Goal: Check status: Check status

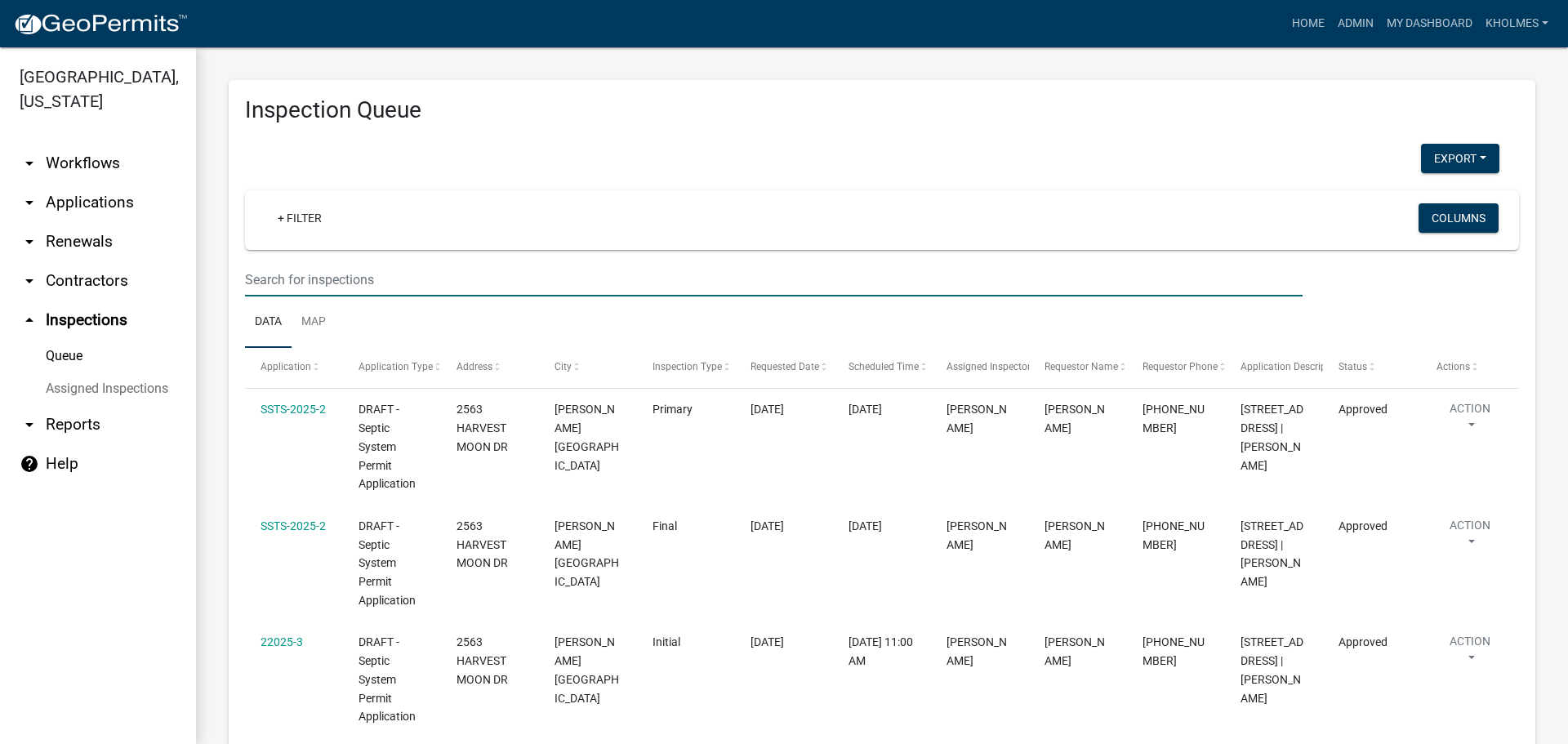
click at [522, 283] on input "text" at bounding box center [773, 280] width 1058 height 33
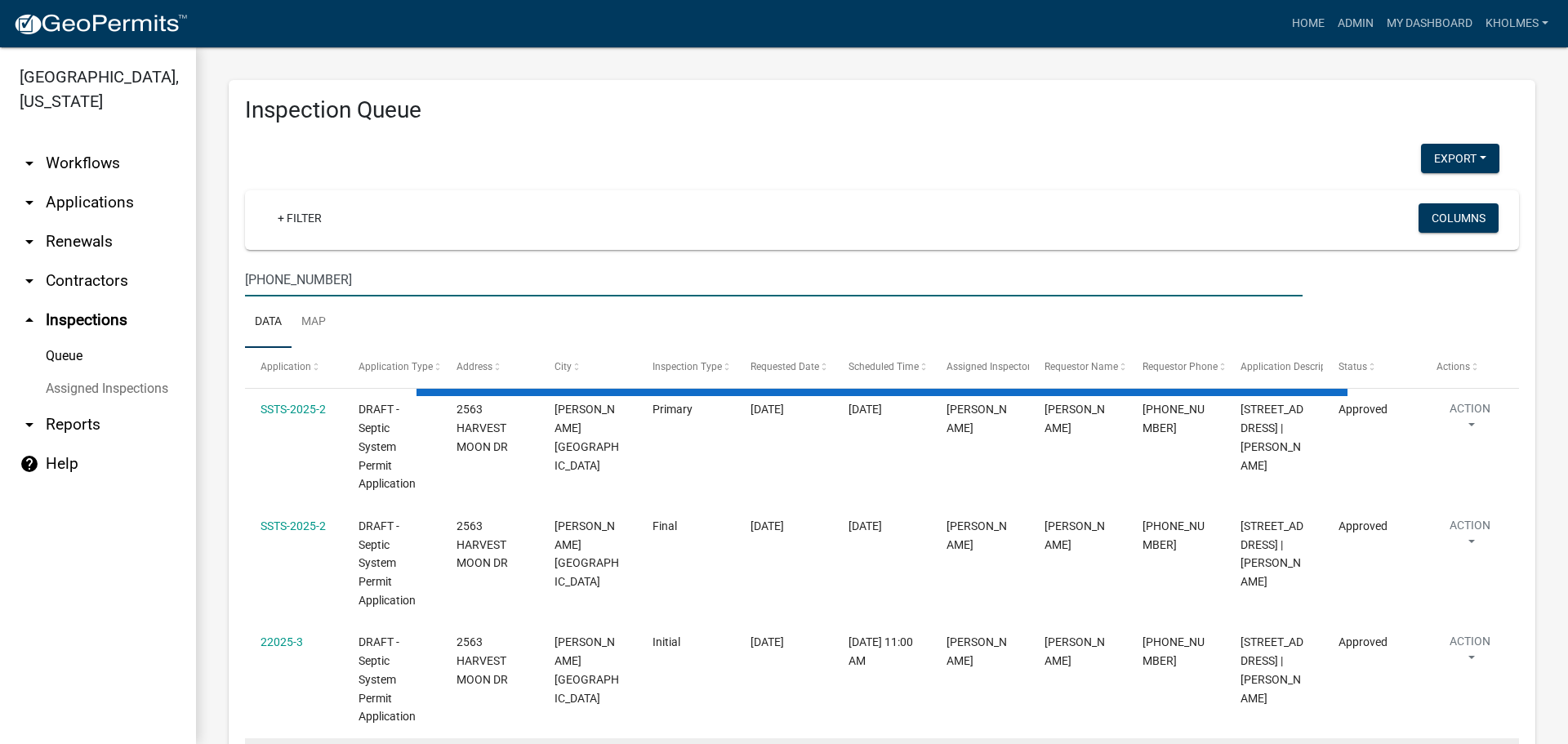
type input "[PHONE_NUMBER]"
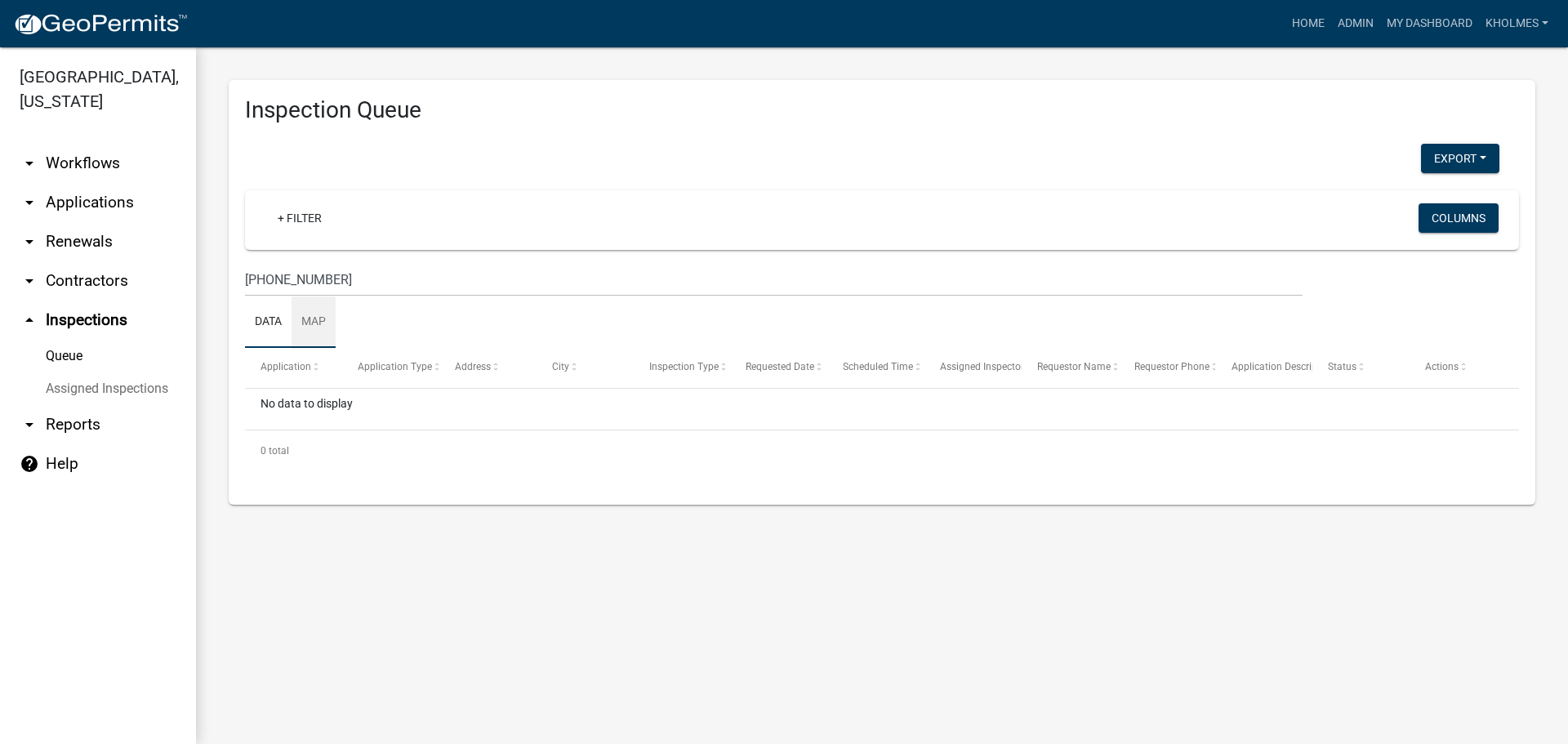
click at [317, 326] on link "Map" at bounding box center [313, 323] width 44 height 53
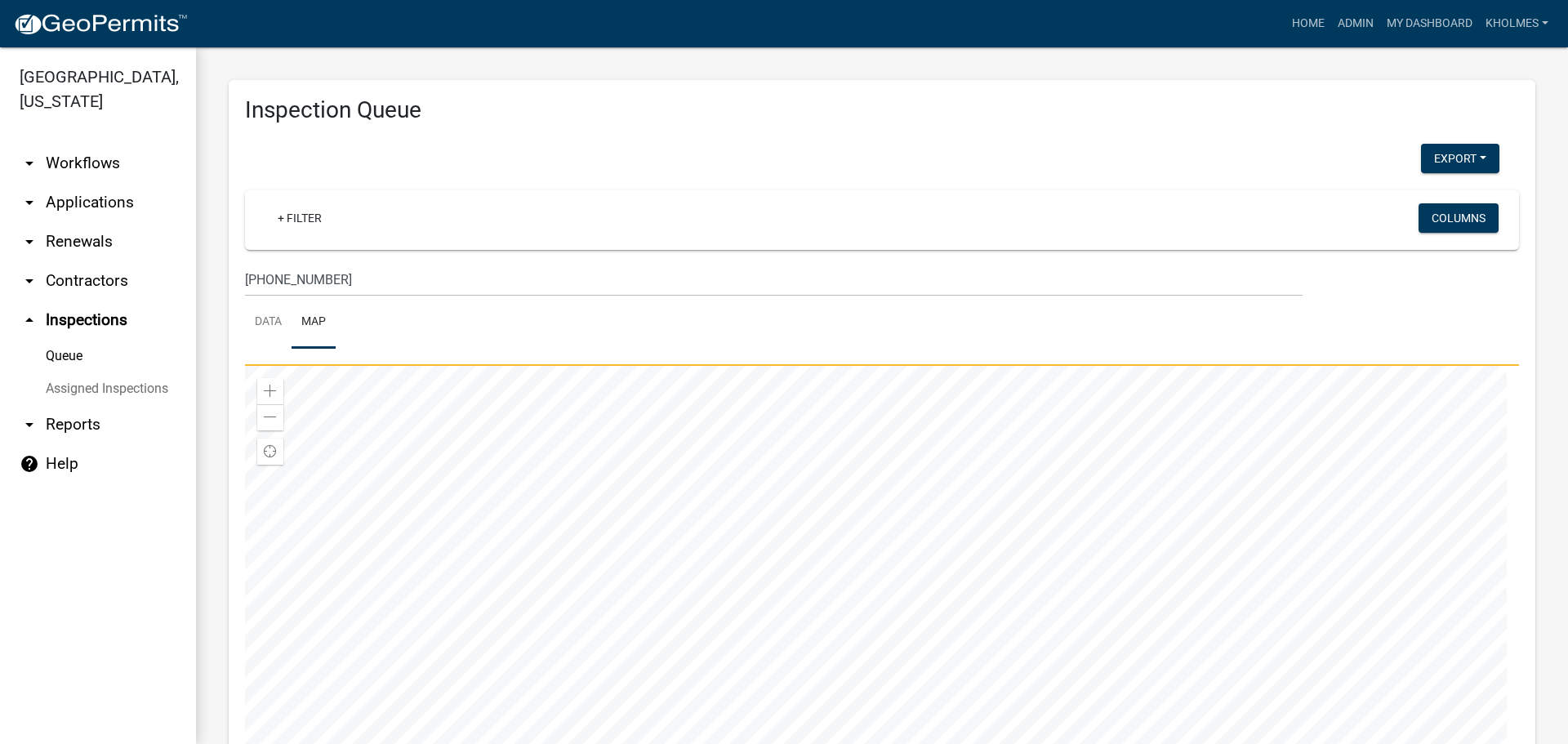
click at [517, 366] on div at bounding box center [881, 570] width 1274 height 409
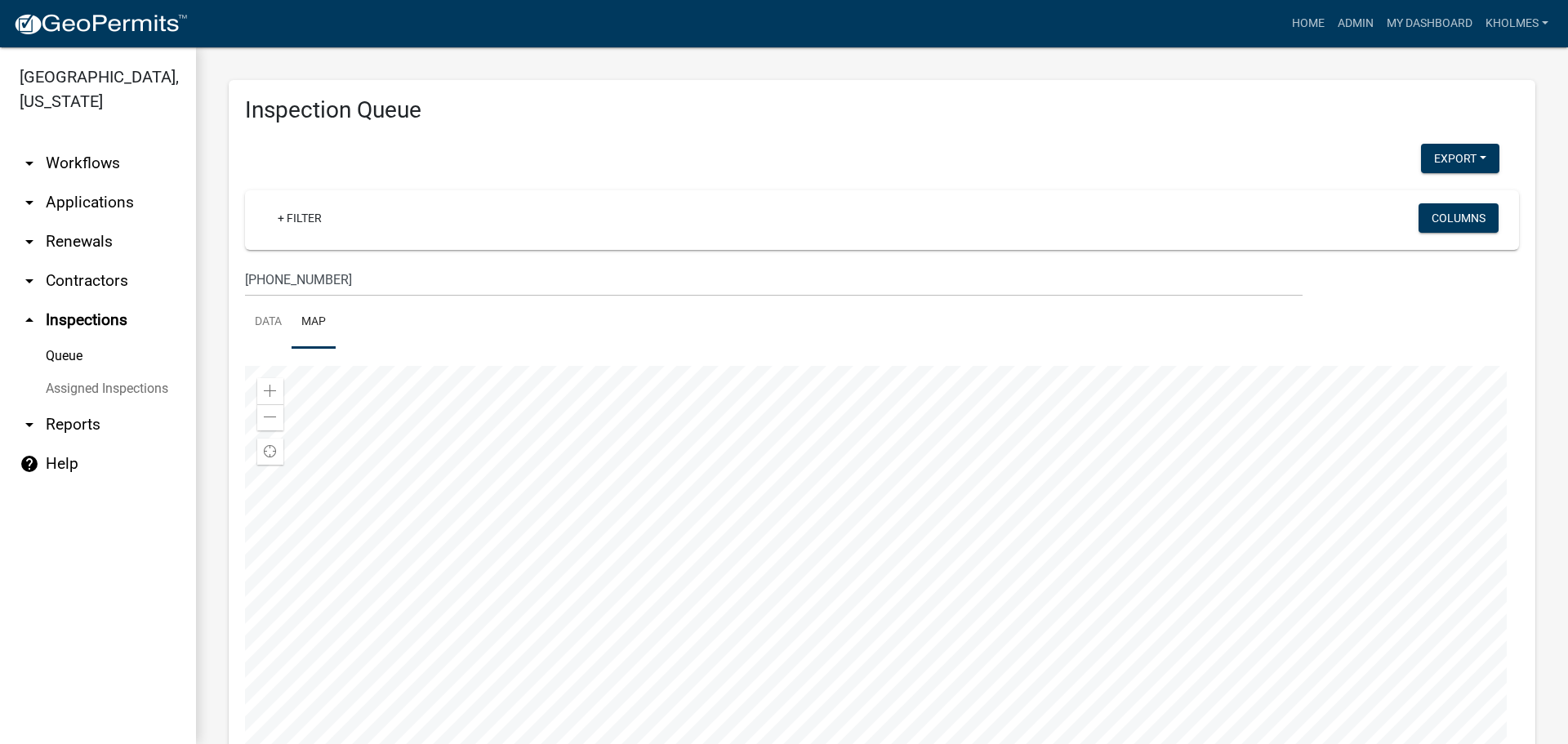
click at [779, 393] on div at bounding box center [881, 570] width 1274 height 409
click at [1519, 539] on div at bounding box center [881, 570] width 1274 height 409
click at [1074, 484] on div at bounding box center [881, 570] width 1274 height 409
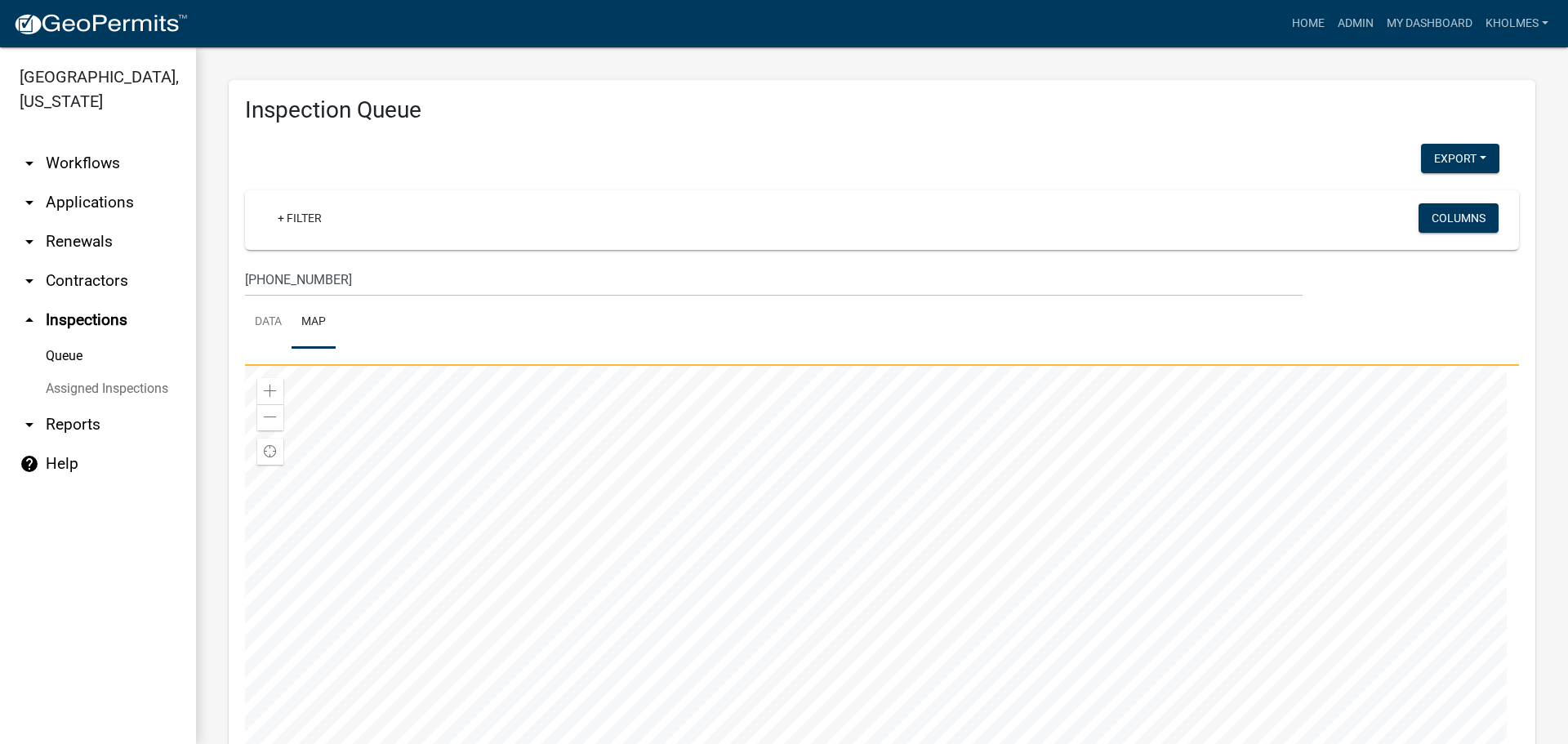
click at [985, 528] on div at bounding box center [881, 570] width 1274 height 409
click at [973, 547] on div at bounding box center [881, 570] width 1274 height 409
click at [1005, 519] on div at bounding box center [881, 570] width 1274 height 409
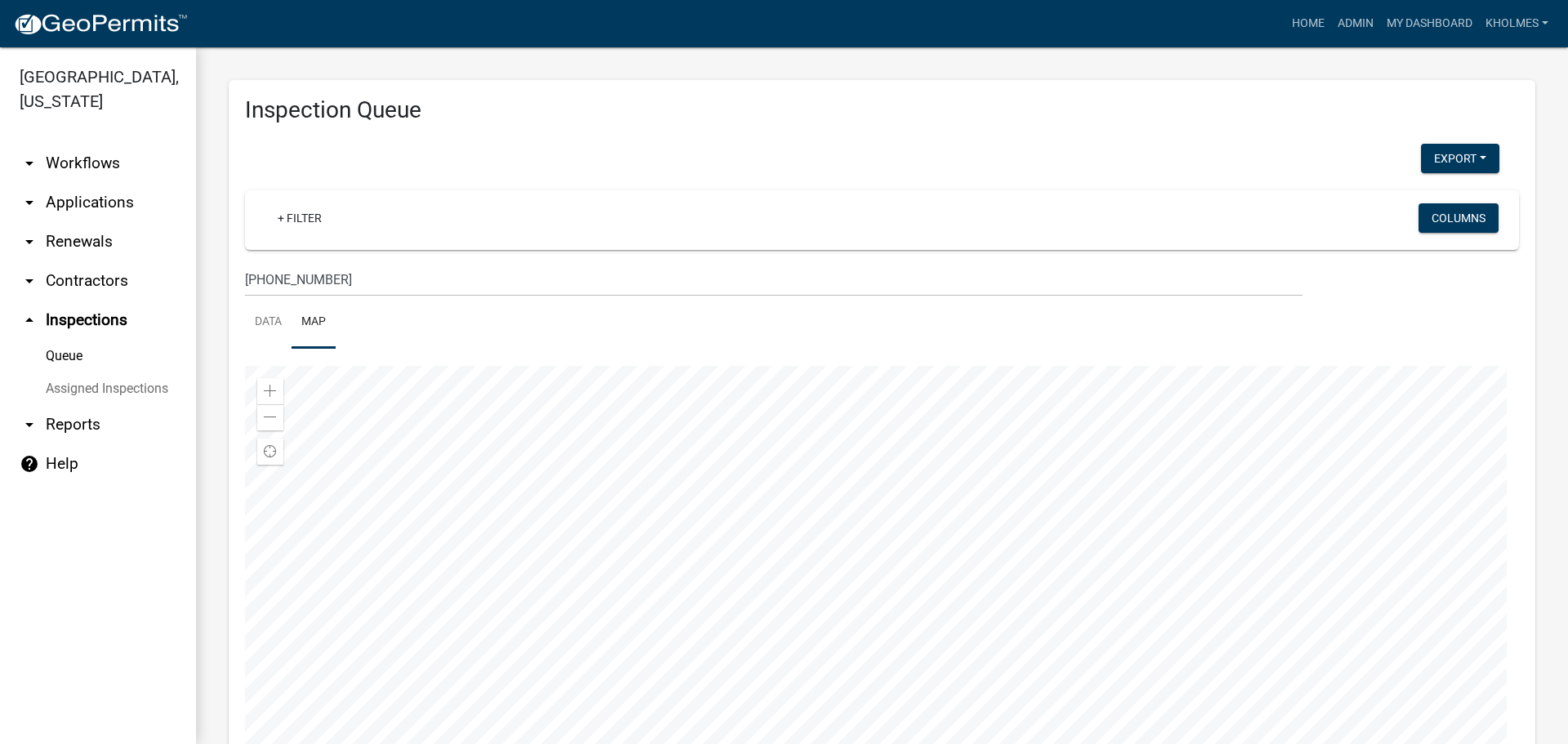
click at [729, 500] on div at bounding box center [881, 570] width 1274 height 409
click at [639, 448] on div at bounding box center [881, 570] width 1274 height 409
click at [610, 433] on div at bounding box center [881, 570] width 1274 height 409
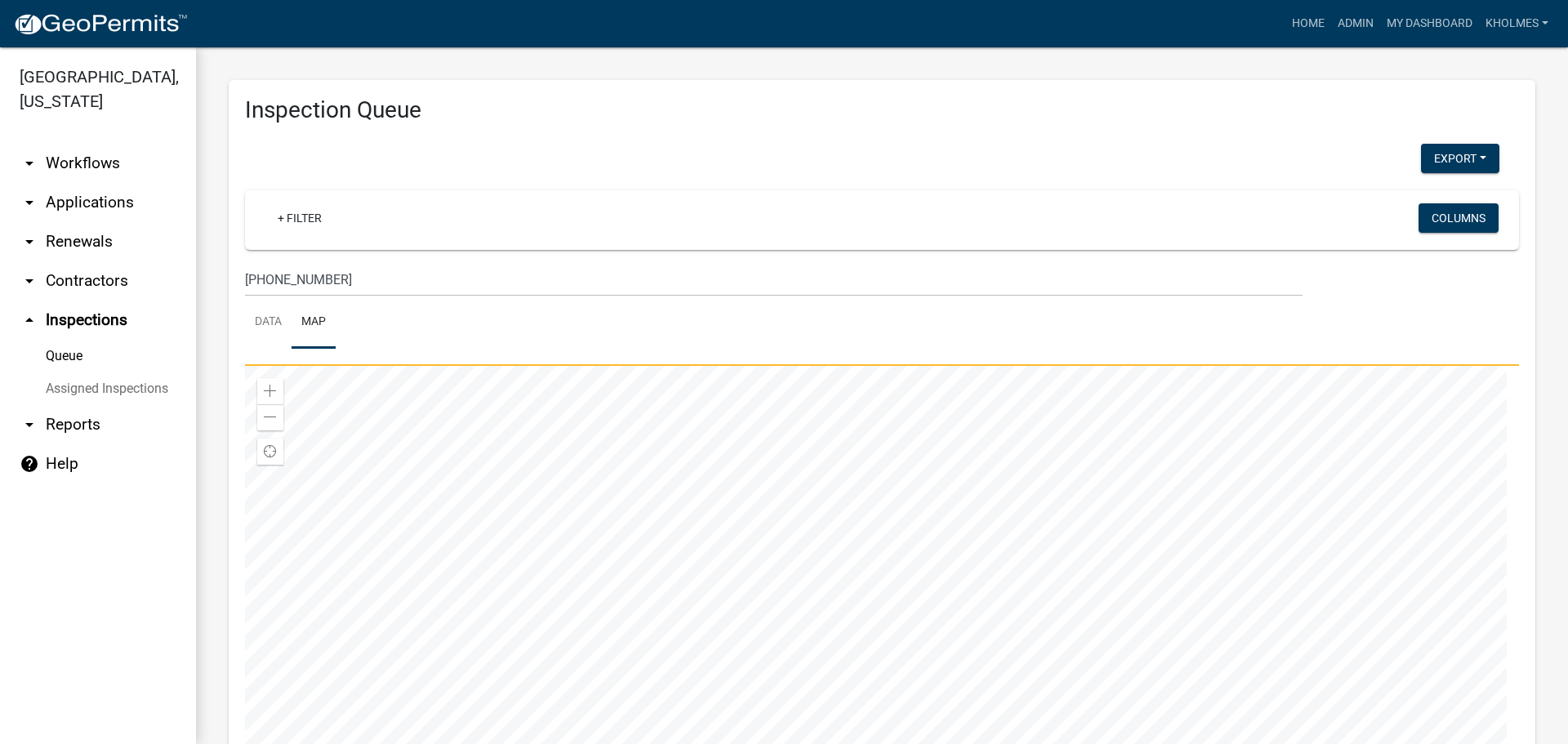
click at [690, 419] on div at bounding box center [881, 570] width 1274 height 409
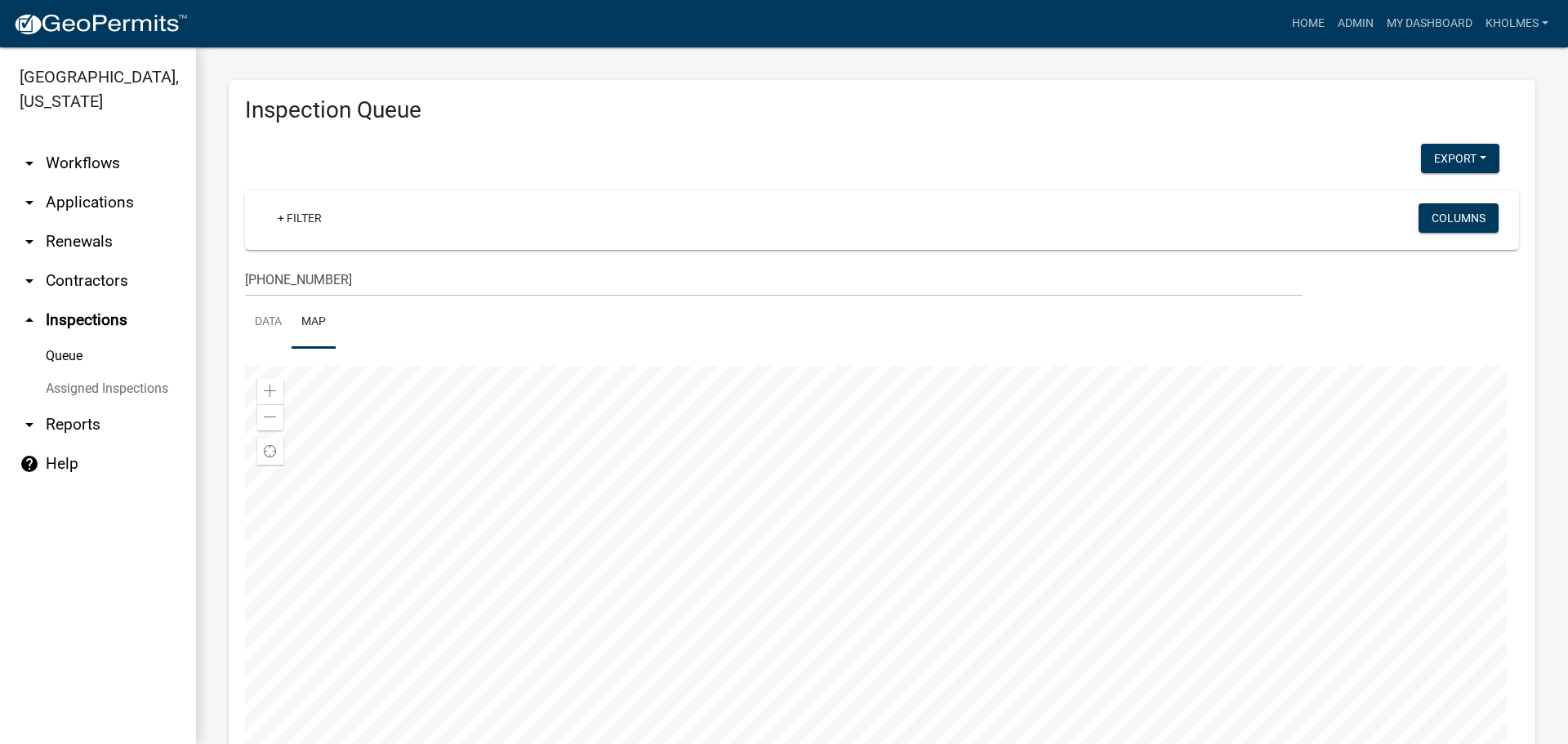
click at [802, 696] on div at bounding box center [881, 570] width 1274 height 409
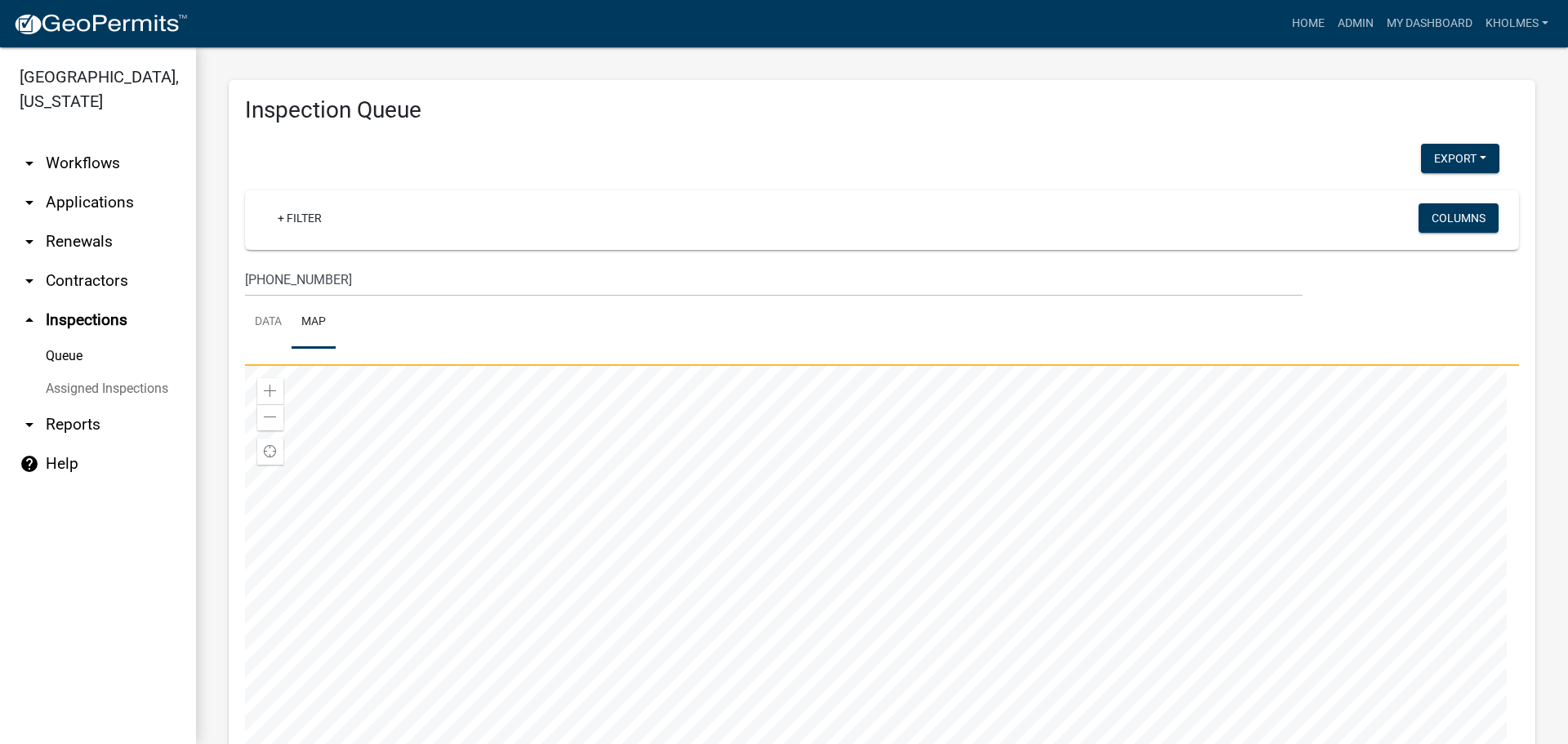
click at [803, 512] on div at bounding box center [881, 570] width 1274 height 409
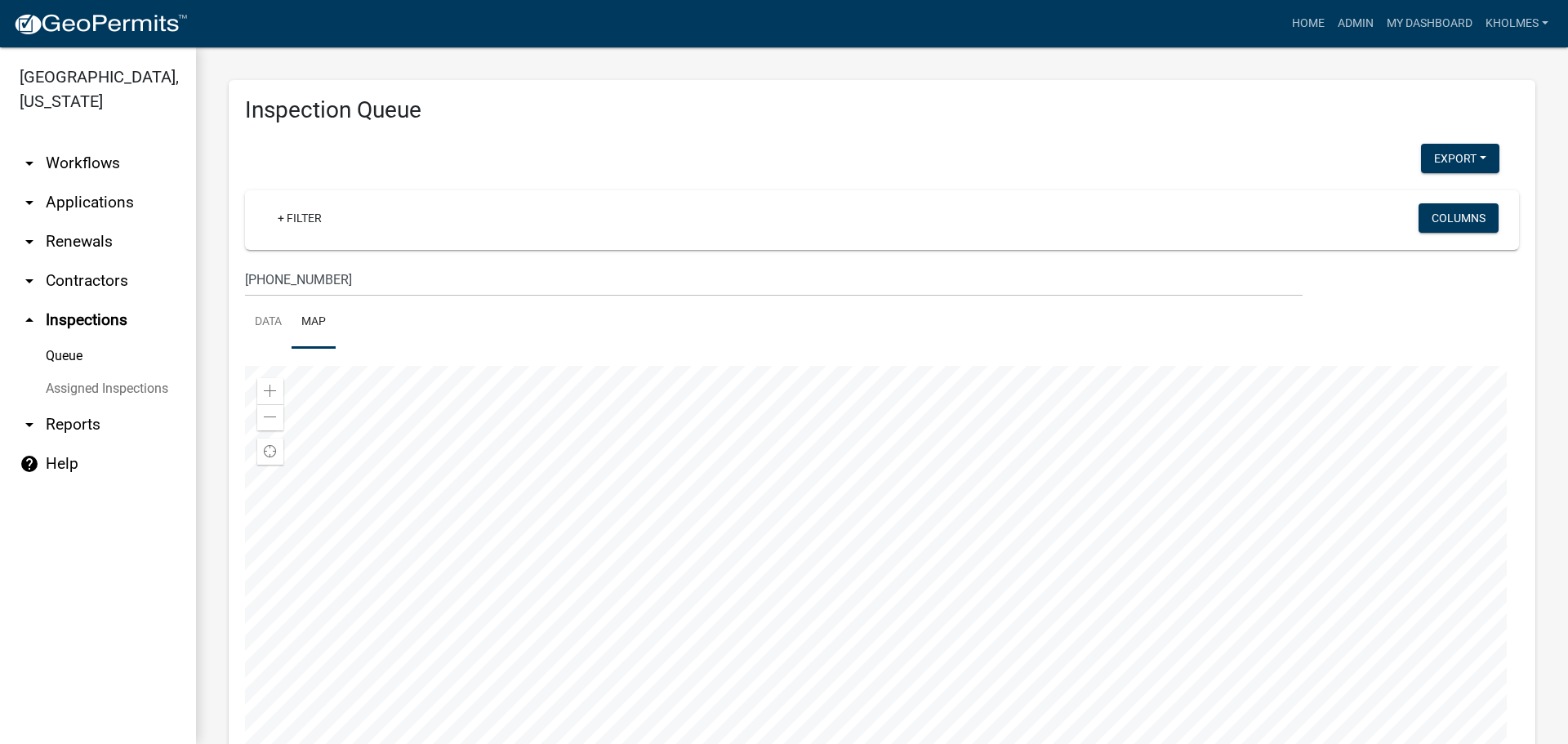
click at [852, 411] on div at bounding box center [881, 570] width 1274 height 409
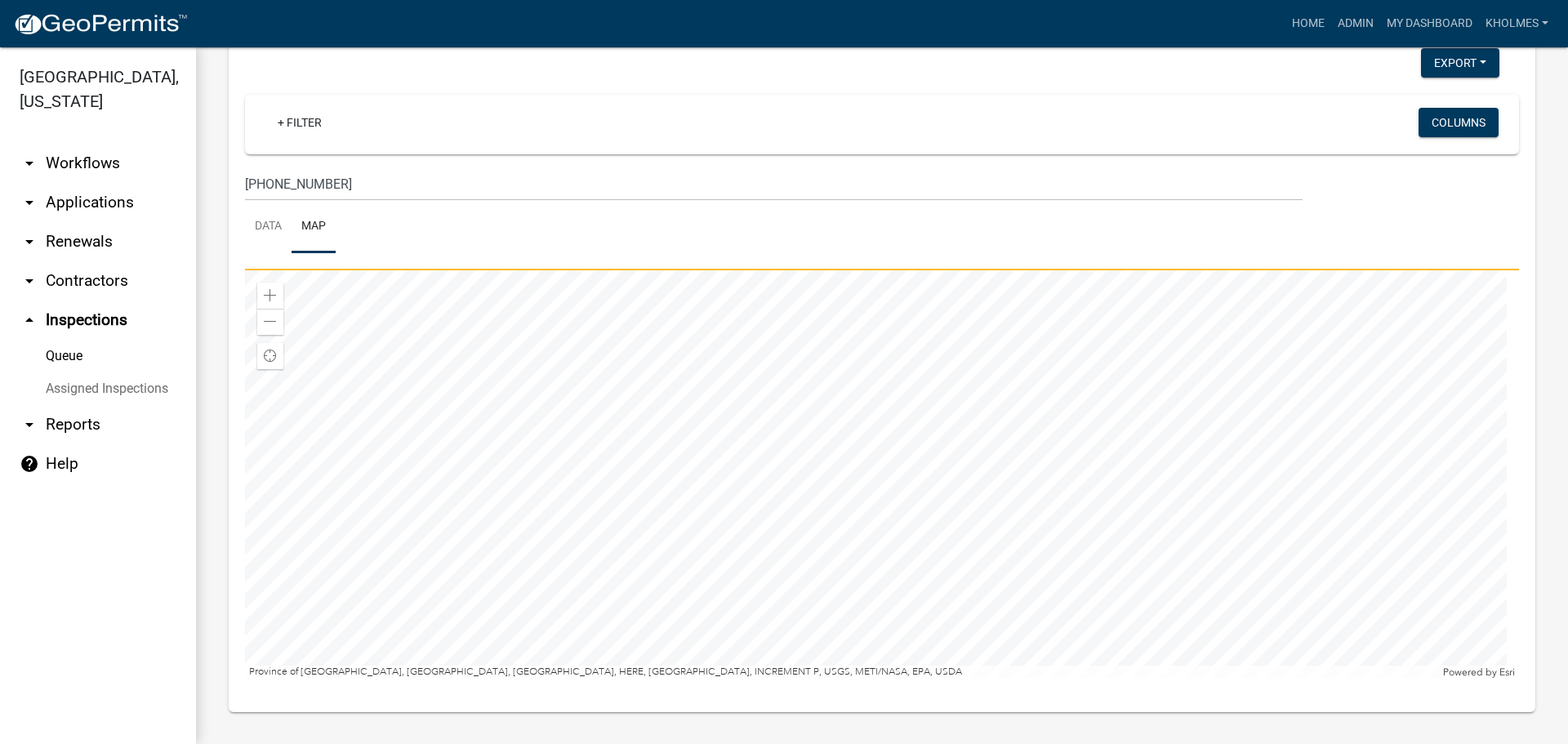
scroll to position [97, 0]
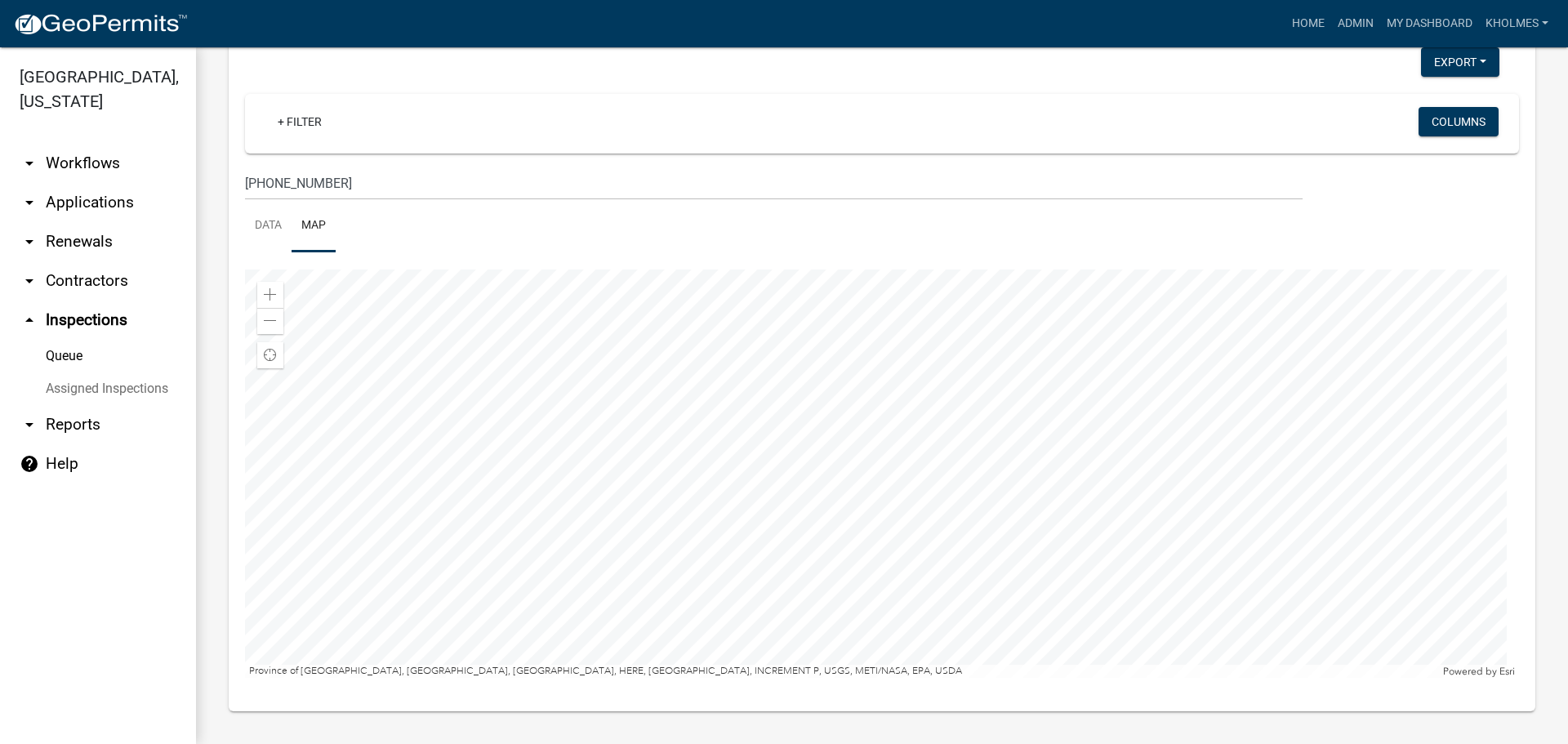
click at [638, 537] on div at bounding box center [881, 474] width 1274 height 409
click at [75, 421] on link "arrow_drop_down Reports" at bounding box center [97, 425] width 196 height 39
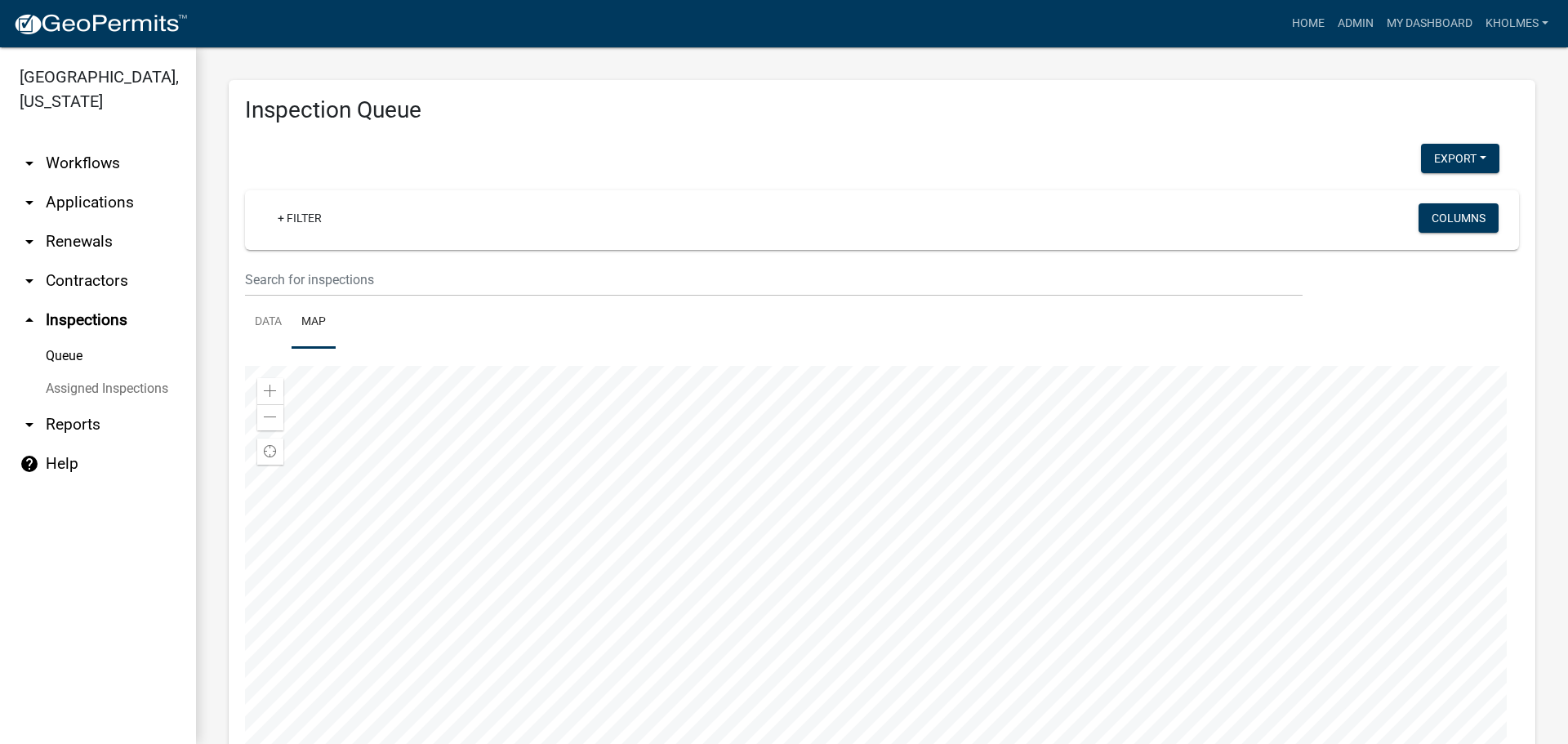
click at [74, 360] on link "Queue" at bounding box center [97, 355] width 196 height 32
